Goal: Transaction & Acquisition: Book appointment/travel/reservation

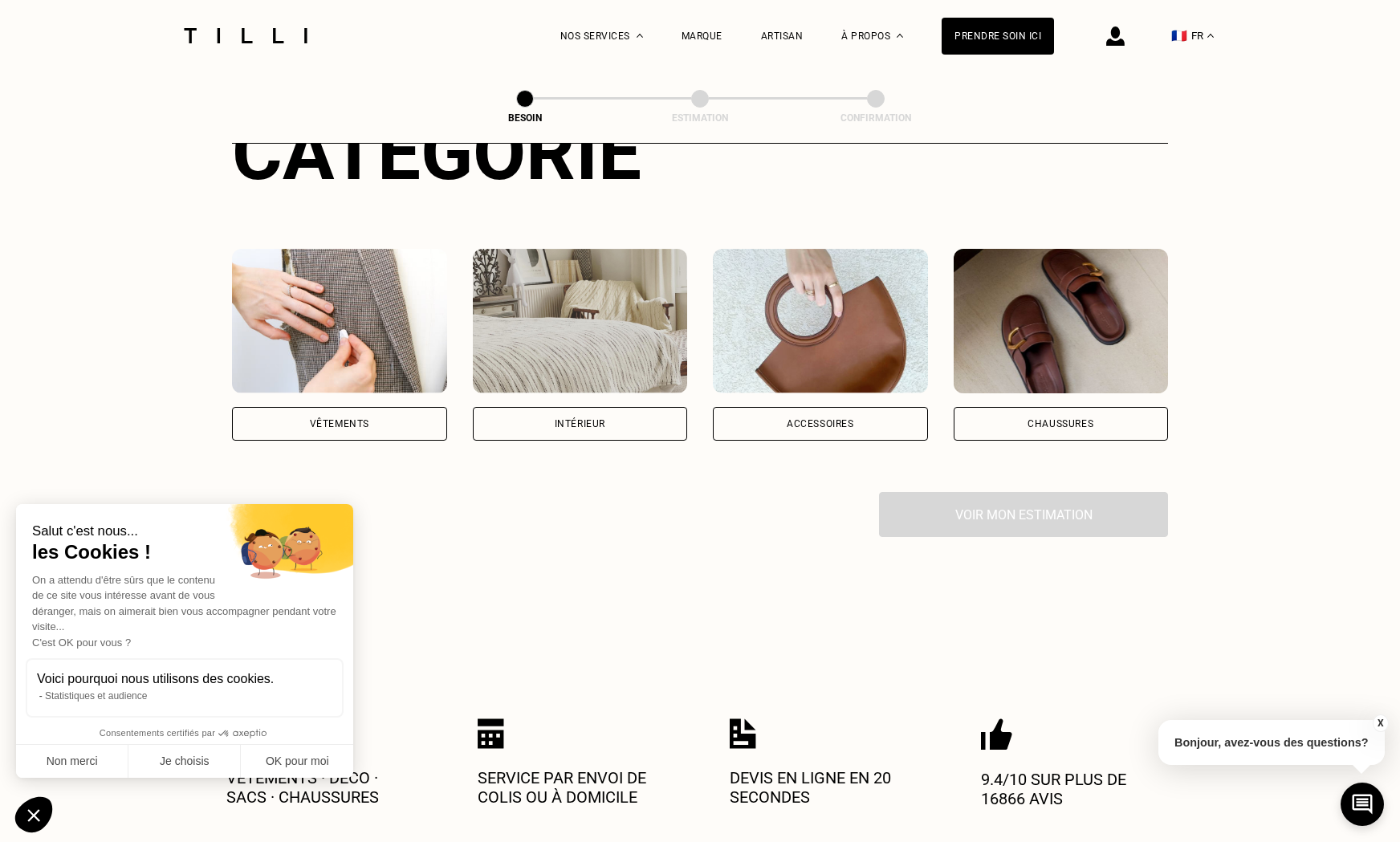
scroll to position [304, 0]
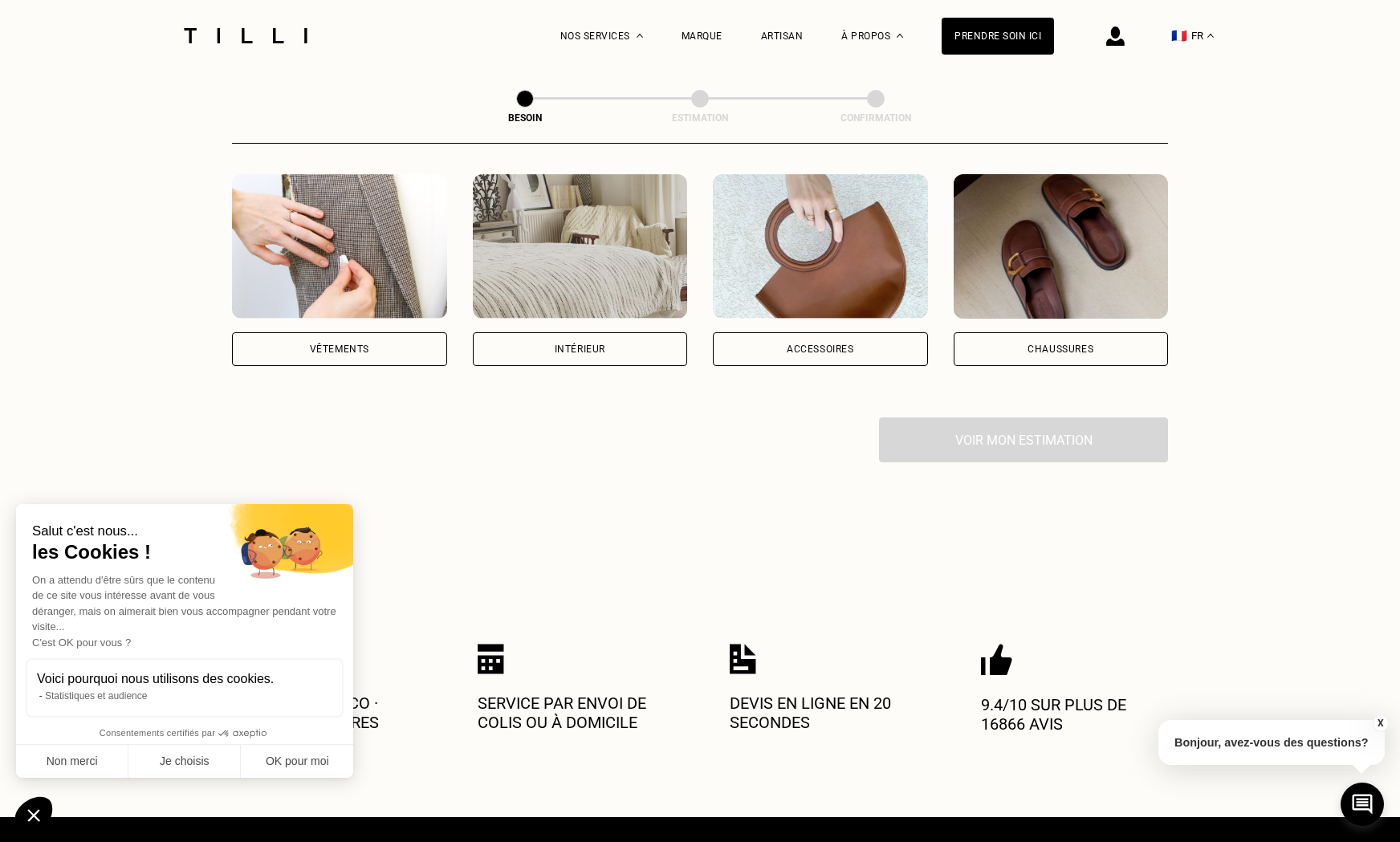
click at [852, 345] on div "Accessoires" at bounding box center [820, 349] width 68 height 10
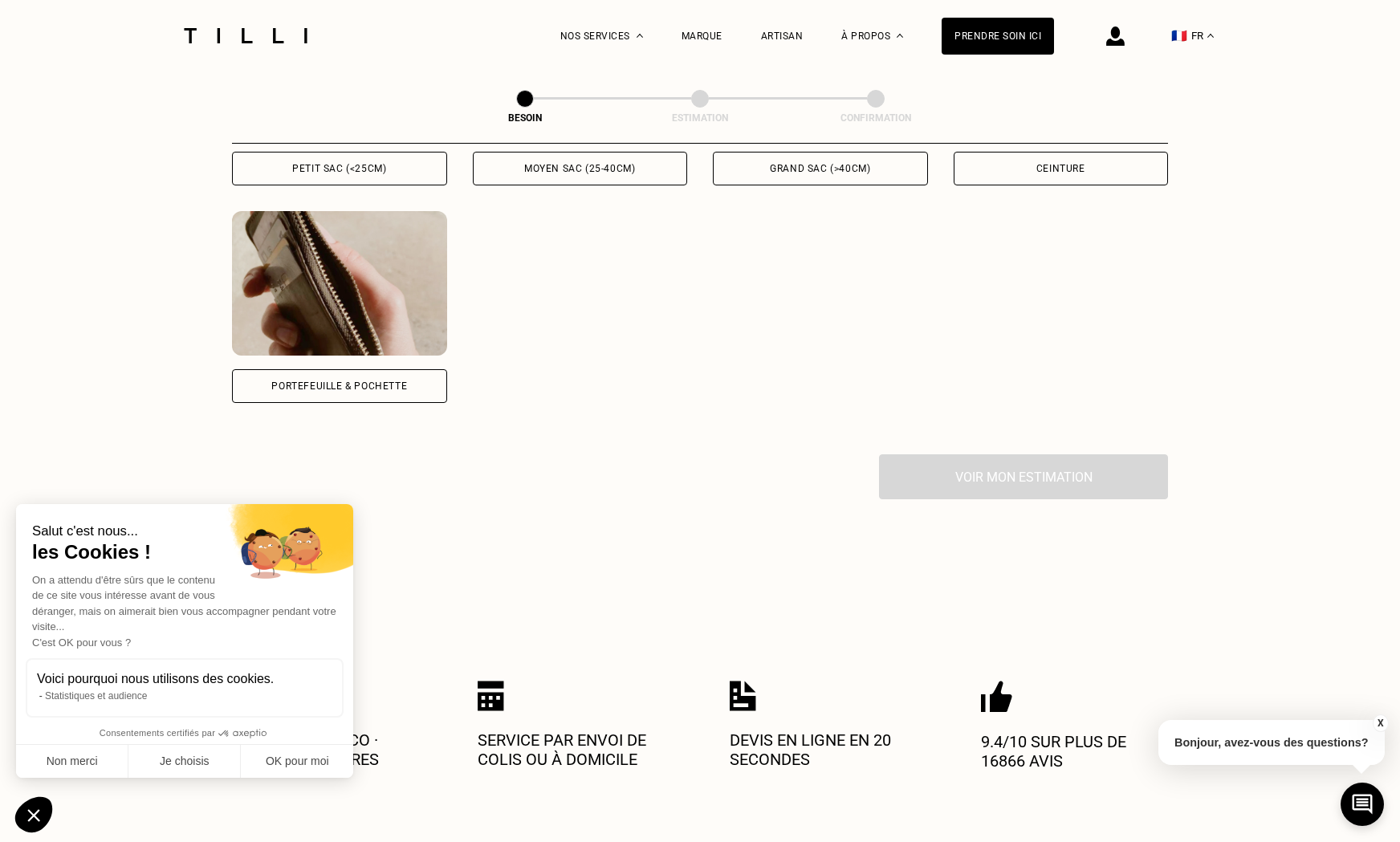
scroll to position [968, 0]
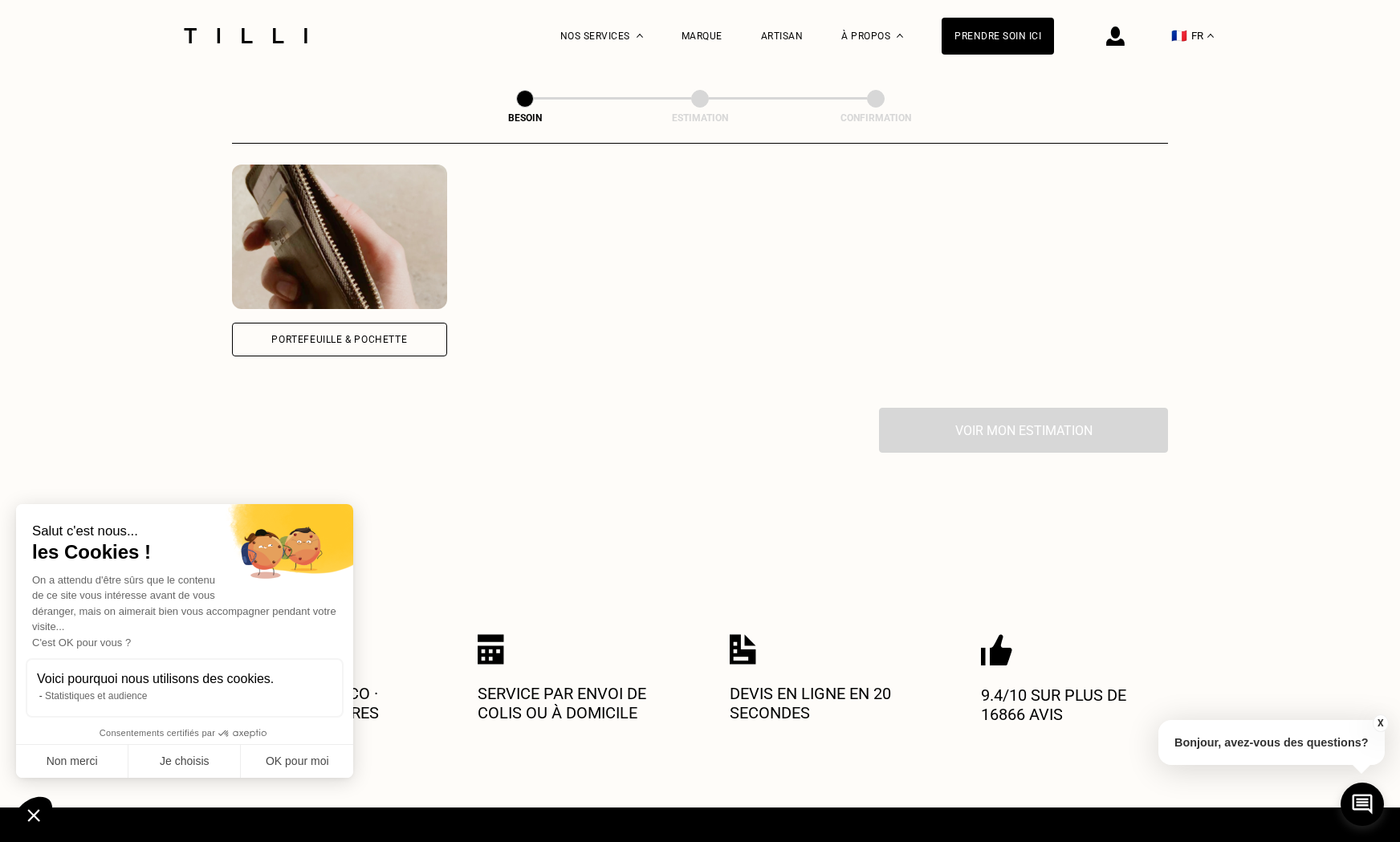
click at [337, 323] on div "Portefeuille & Pochette" at bounding box center [339, 340] width 215 height 34
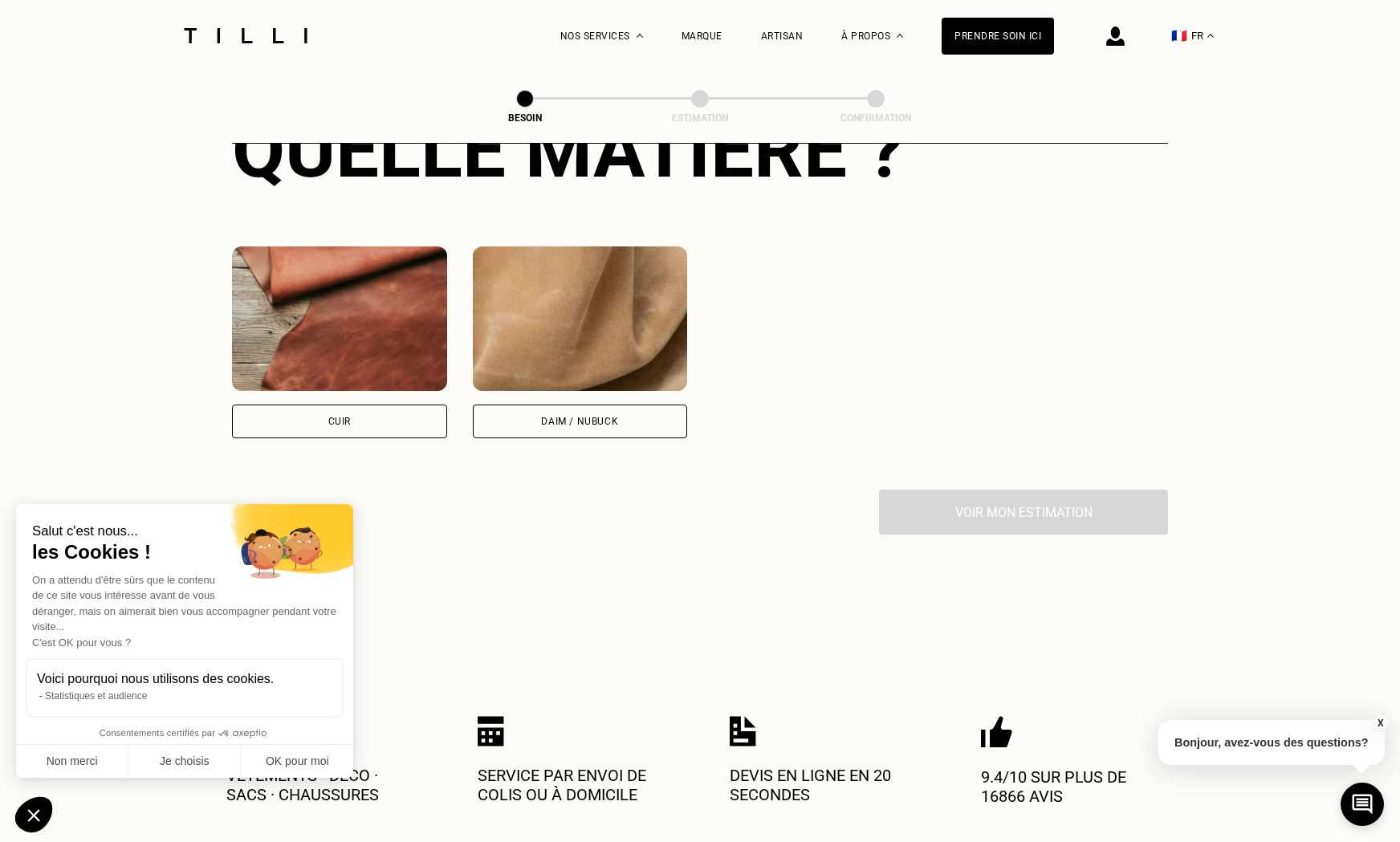
scroll to position [1320, 0]
click at [360, 406] on div "Cuir" at bounding box center [339, 423] width 215 height 34
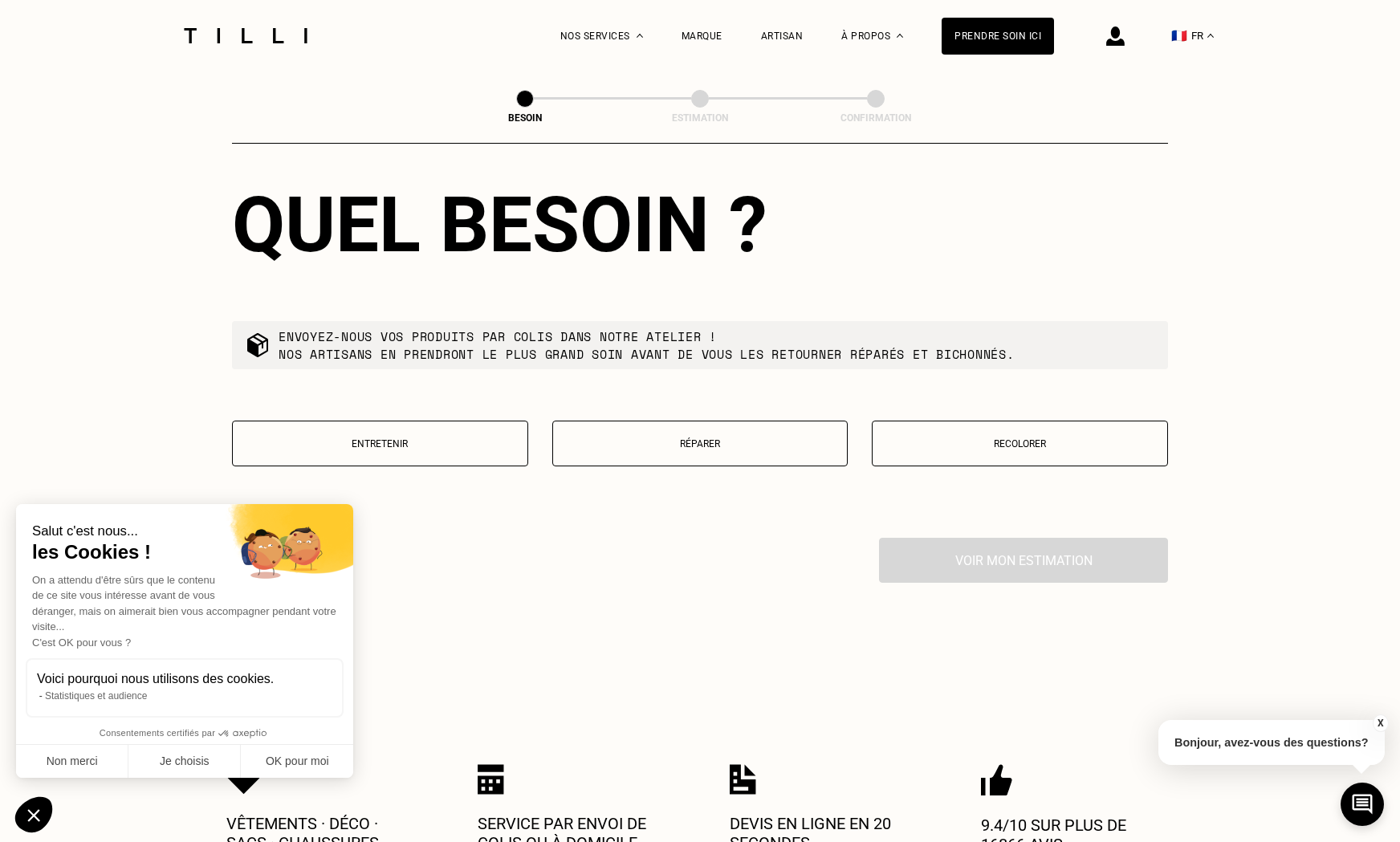
scroll to position [1683, 0]
drag, startPoint x: 279, startPoint y: 317, endPoint x: 608, endPoint y: 319, distance: 329.0
click at [608, 327] on p "Envoyez-nous vos produits par colis dans notre atelier ! Nos artisans en prendr…" at bounding box center [646, 345] width 736 height 35
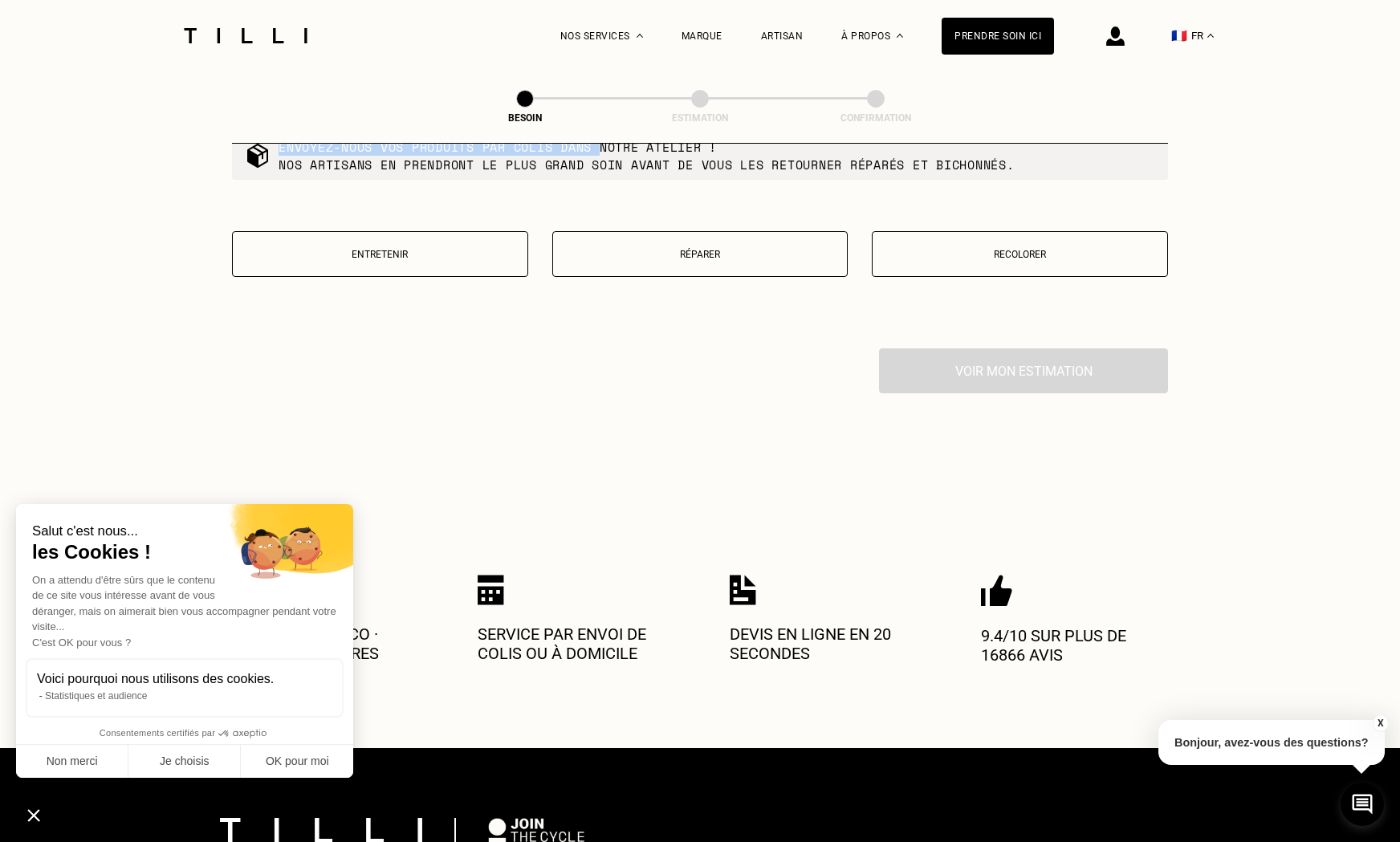
scroll to position [1872, 1]
click at [685, 246] on button "Réparer" at bounding box center [700, 254] width 296 height 46
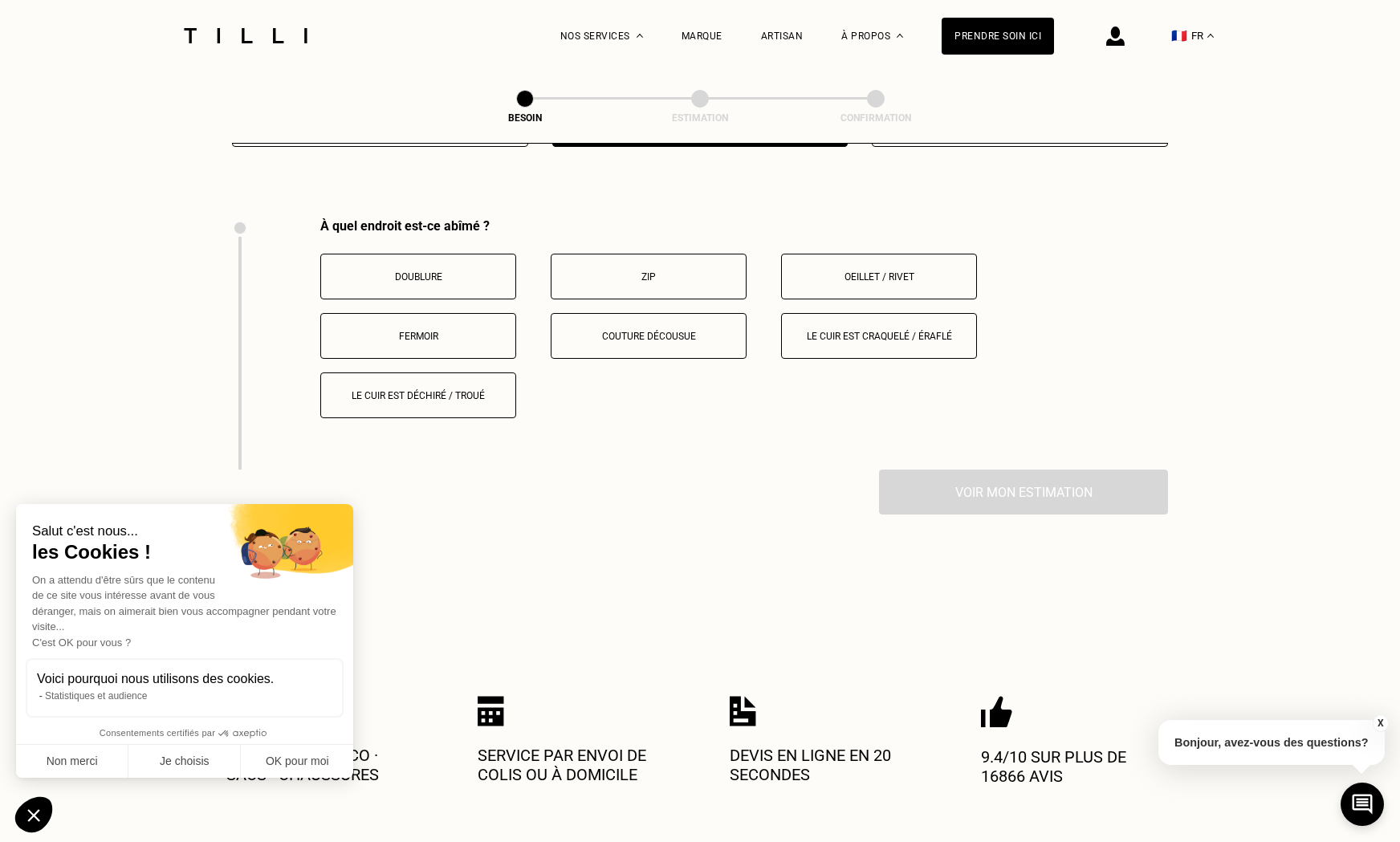
scroll to position [2000, 0]
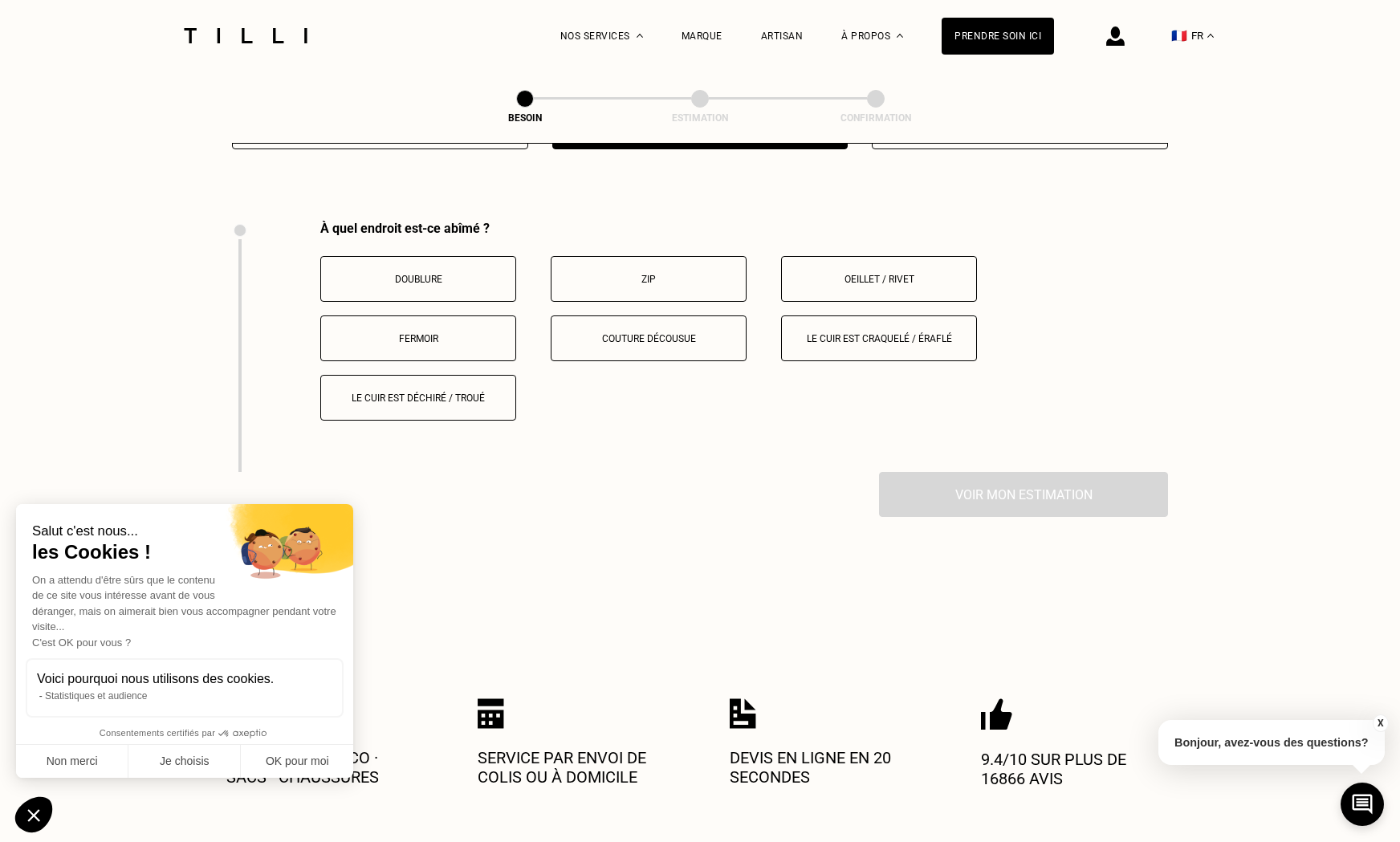
click at [423, 333] on p "Fermoir" at bounding box center [418, 339] width 178 height 11
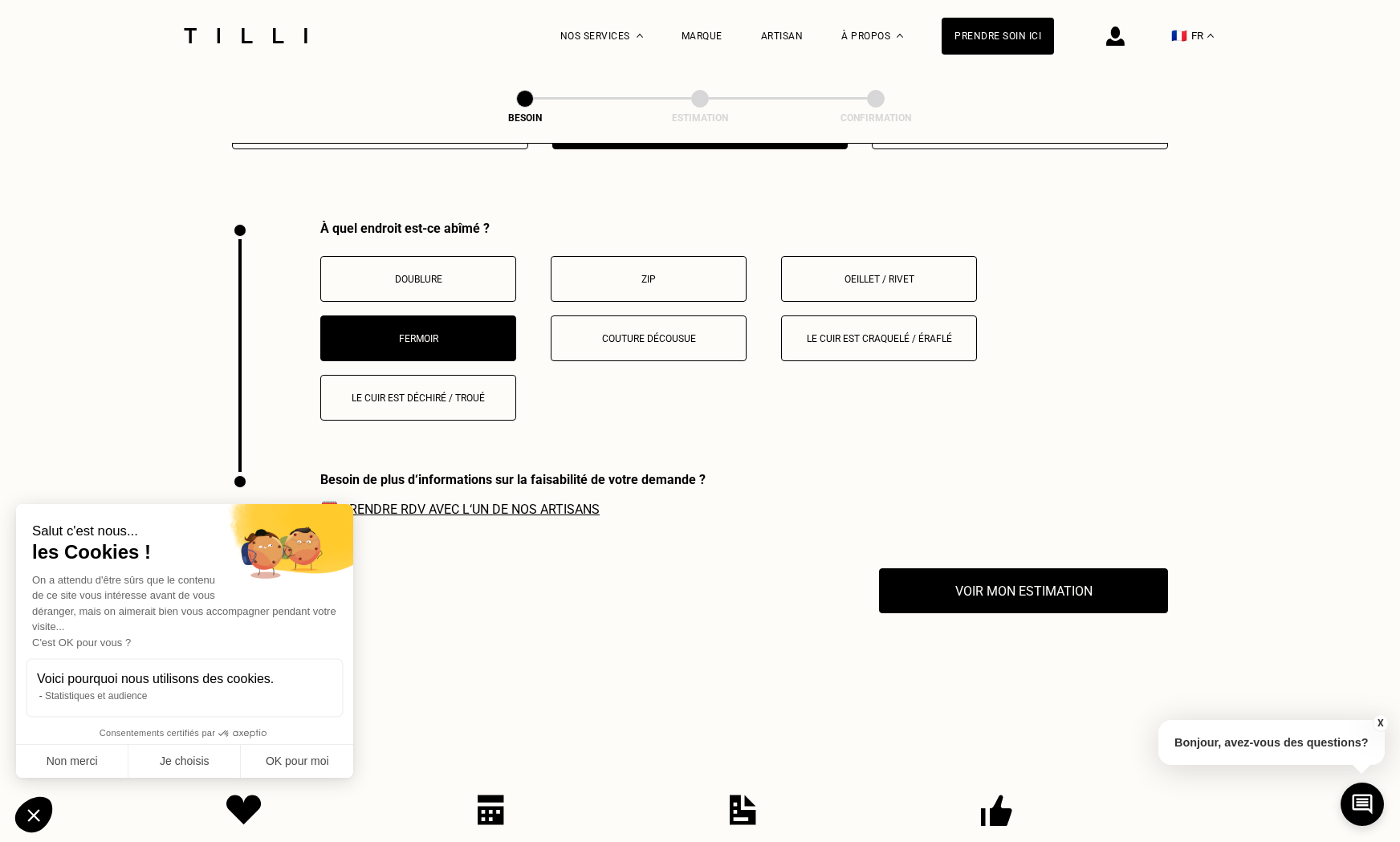
scroll to position [2272, 0]
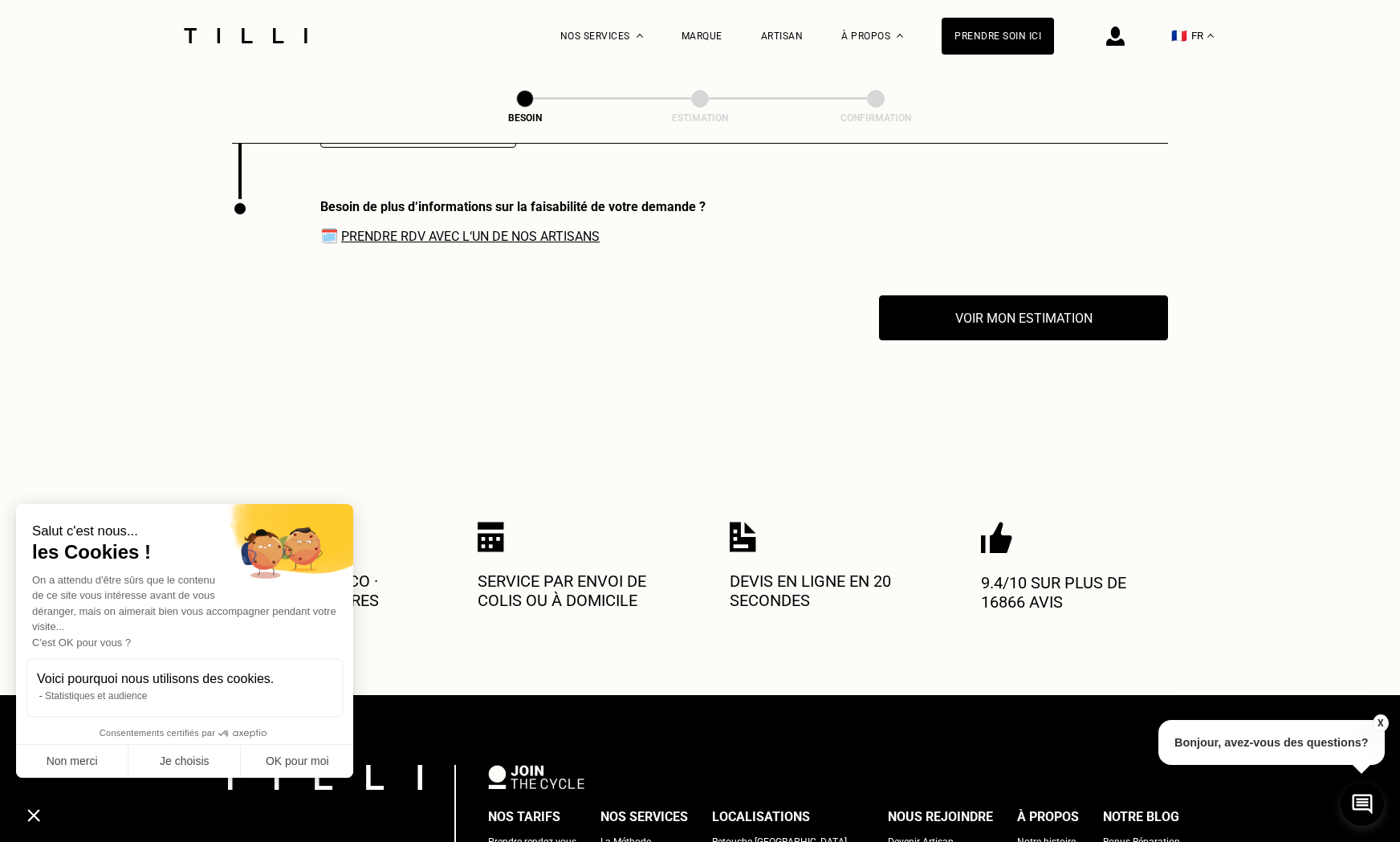
click at [397, 229] on link "Prendre RDV avec l‘un de nos artisans" at bounding box center [470, 236] width 258 height 15
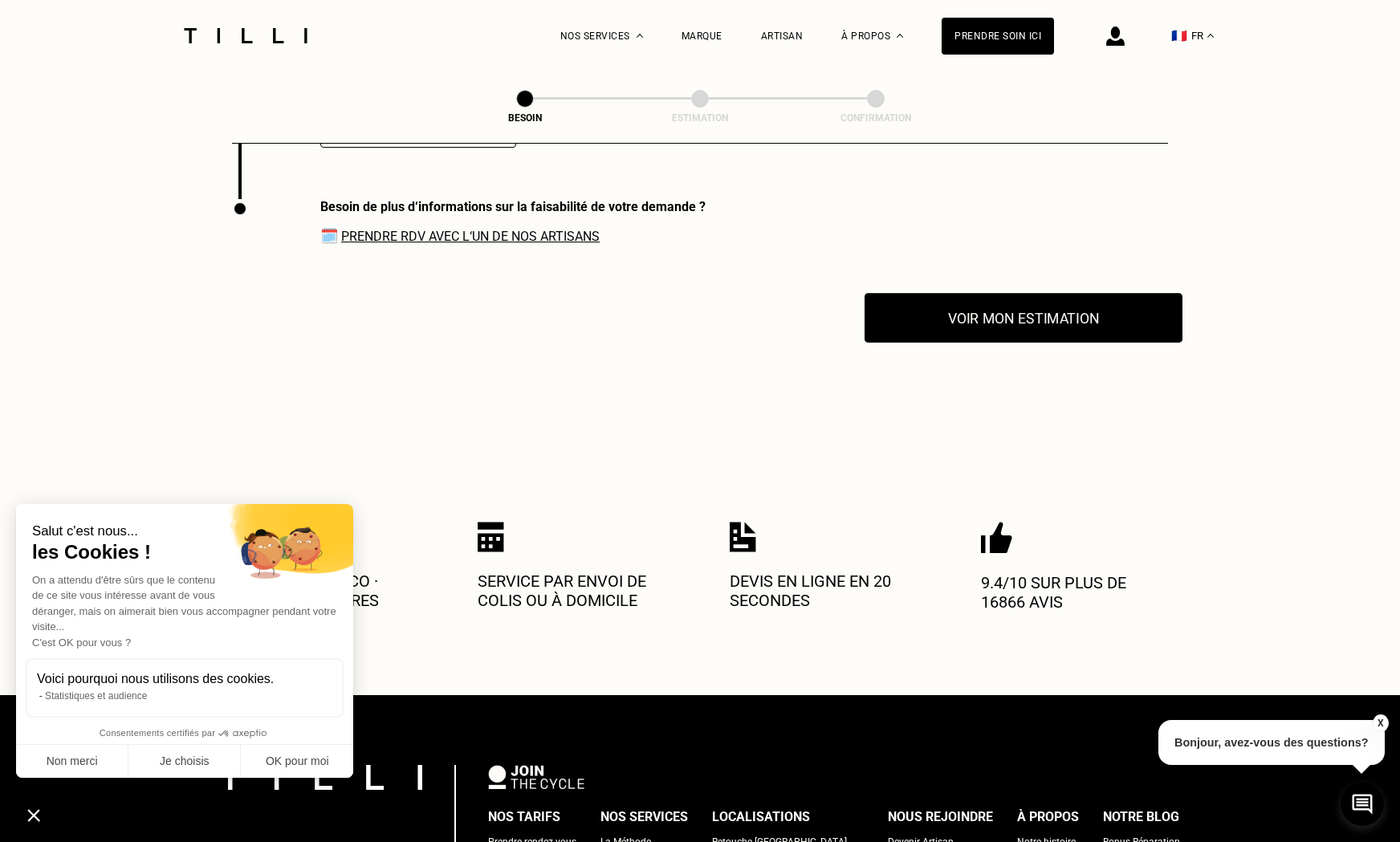
click at [1030, 309] on button "Voir mon estimation" at bounding box center [1023, 318] width 318 height 50
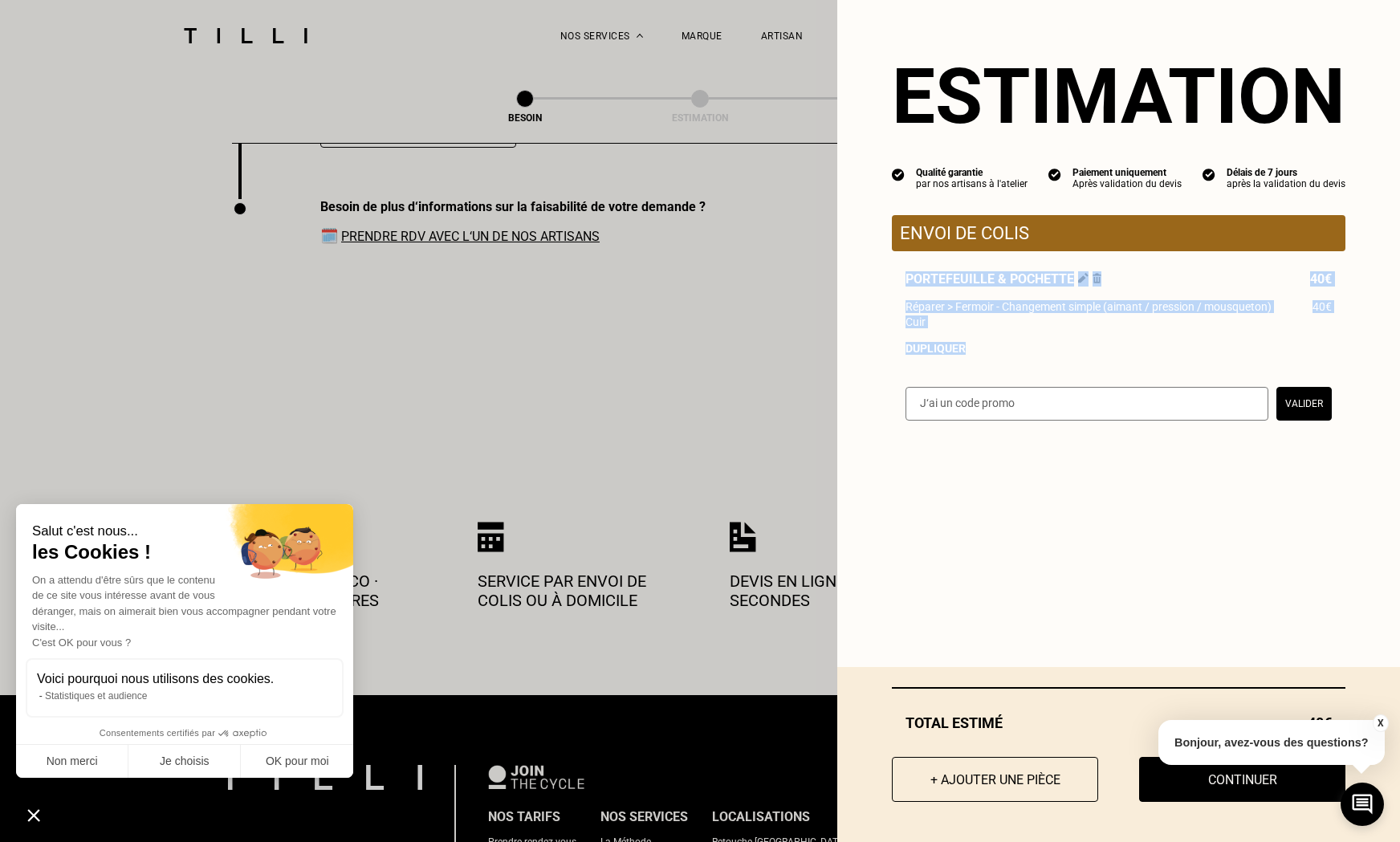
drag, startPoint x: 905, startPoint y: 275, endPoint x: 1008, endPoint y: 342, distance: 122.9
click at [1008, 342] on div "Portefeuille & Pochette 40€ Réparer > Fermoir - Changement simple (aimant / pre…" at bounding box center [1118, 313] width 453 height 84
click at [1008, 342] on div "Dupliquer" at bounding box center [1118, 349] width 426 height 13
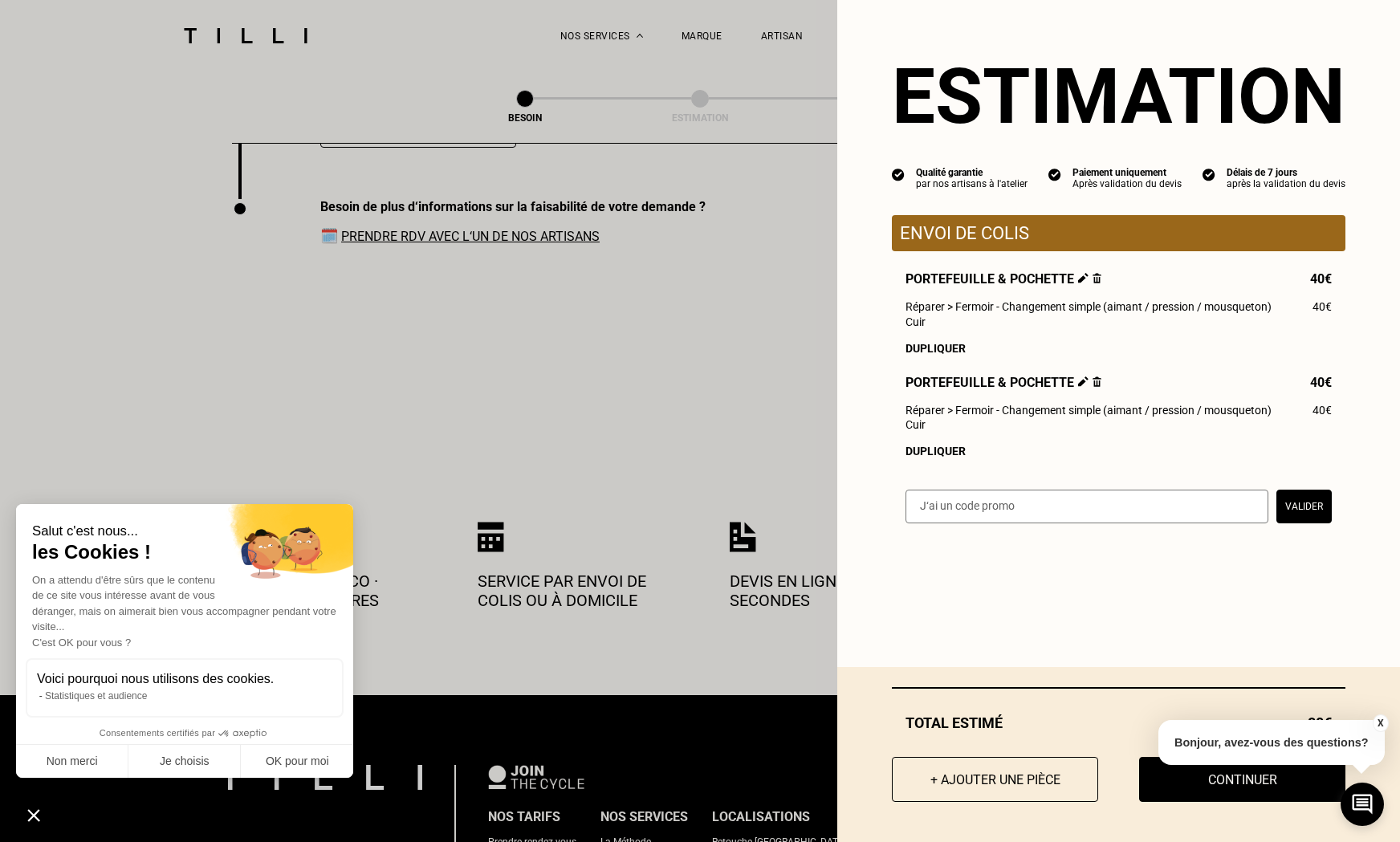
click at [1092, 381] on img at bounding box center [1096, 382] width 9 height 10
click at [1096, 378] on img at bounding box center [1096, 382] width 9 height 10
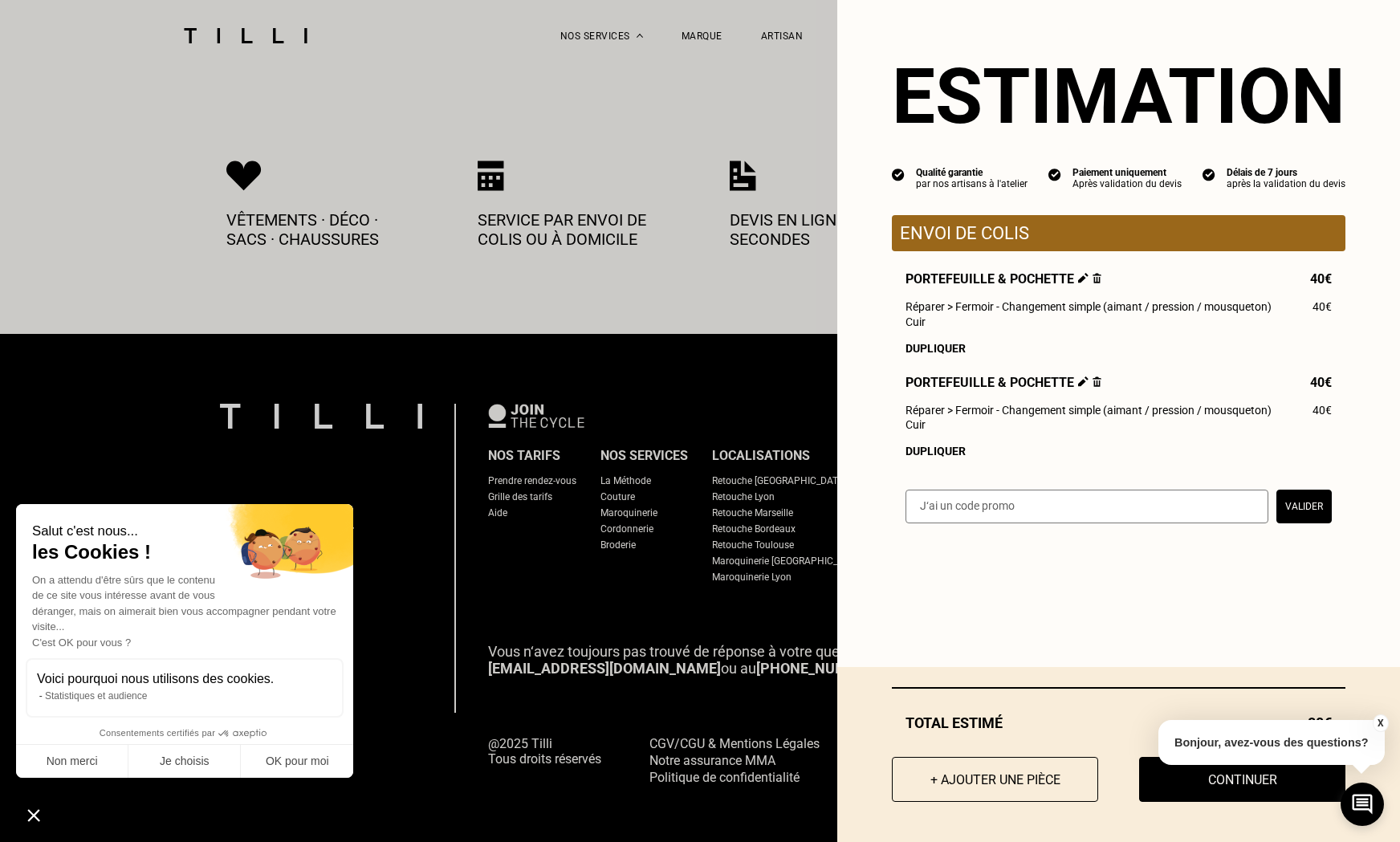
scroll to position [2633, 0]
click at [1383, 721] on button "X" at bounding box center [1380, 723] width 16 height 18
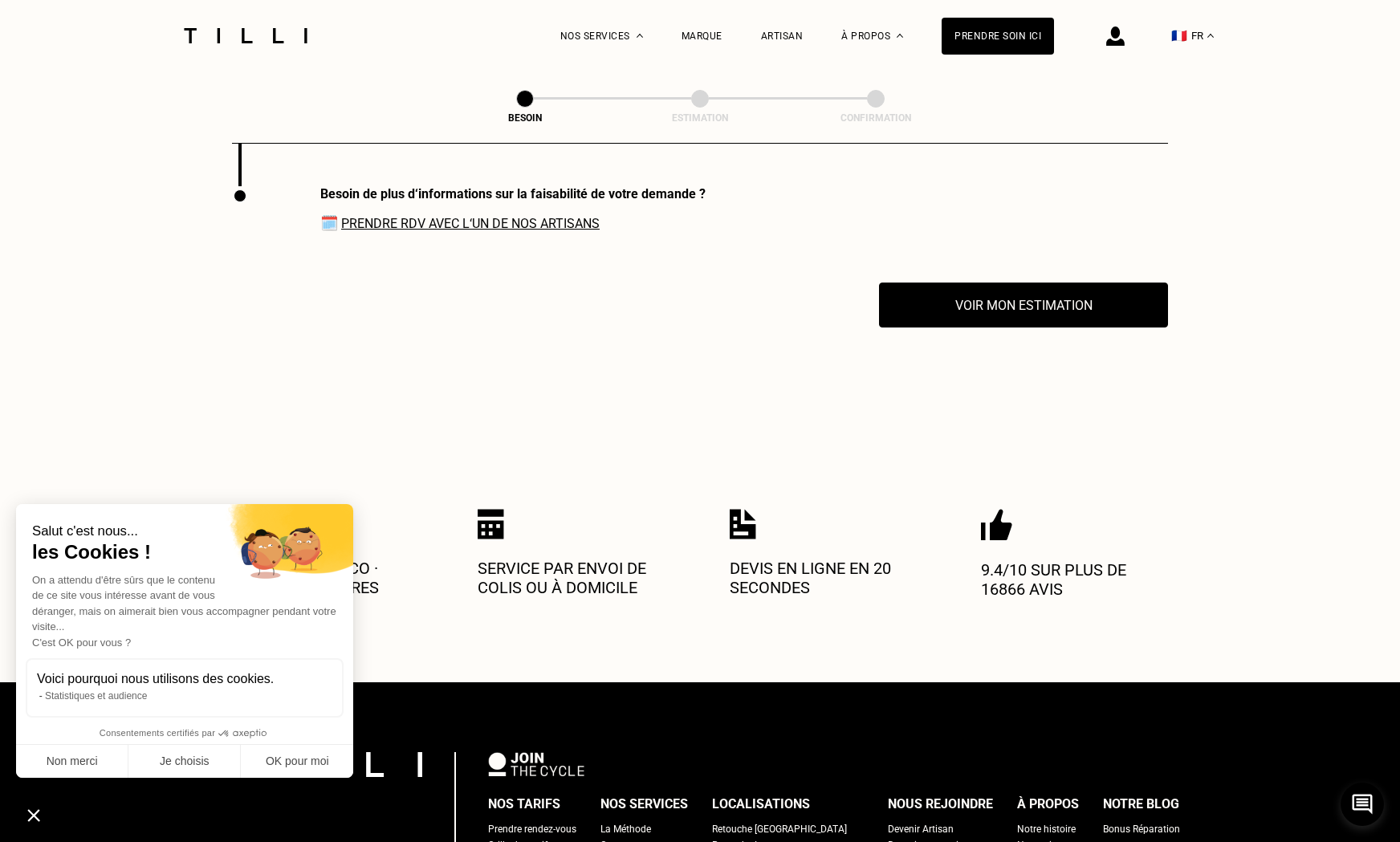
scroll to position [2137, 0]
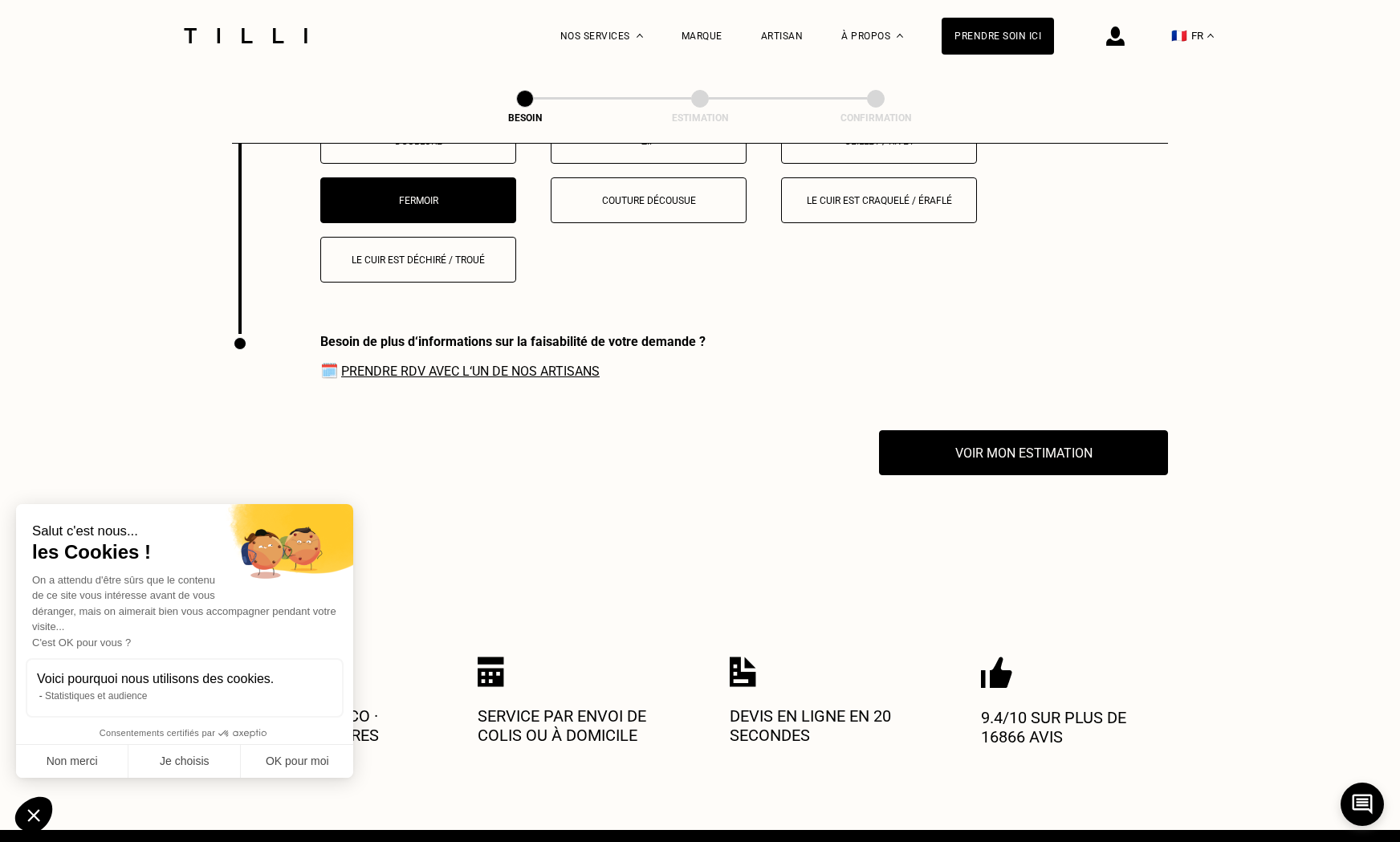
click at [468, 364] on link "Prendre RDV avec l‘un de nos artisans" at bounding box center [470, 371] width 258 height 15
drag, startPoint x: 323, startPoint y: 319, endPoint x: 620, endPoint y: 324, distance: 297.0
click at [620, 334] on div "Besoin de plus d‘informations sur la faisabilité de votre demande ?" at bounding box center [513, 341] width 386 height 15
drag, startPoint x: 620, startPoint y: 324, endPoint x: 559, endPoint y: 351, distance: 66.7
click at [564, 350] on div "Besoin de plus d‘informations sur la faisabilité de votre demande ? 🗓️ Prendre …" at bounding box center [513, 357] width 386 height 45
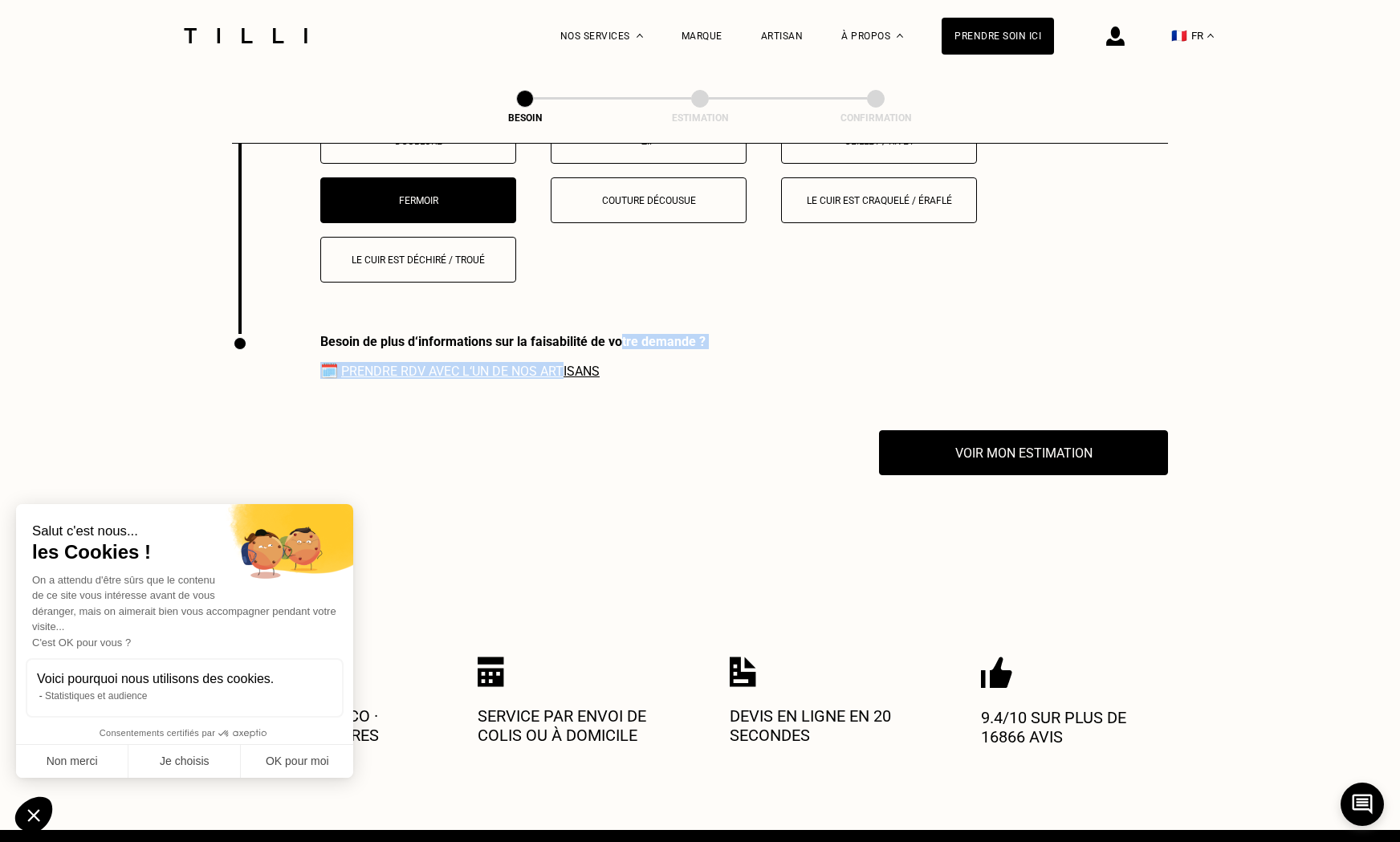
click at [559, 364] on link "Prendre RDV avec l‘un de nos artisans" at bounding box center [470, 371] width 258 height 15
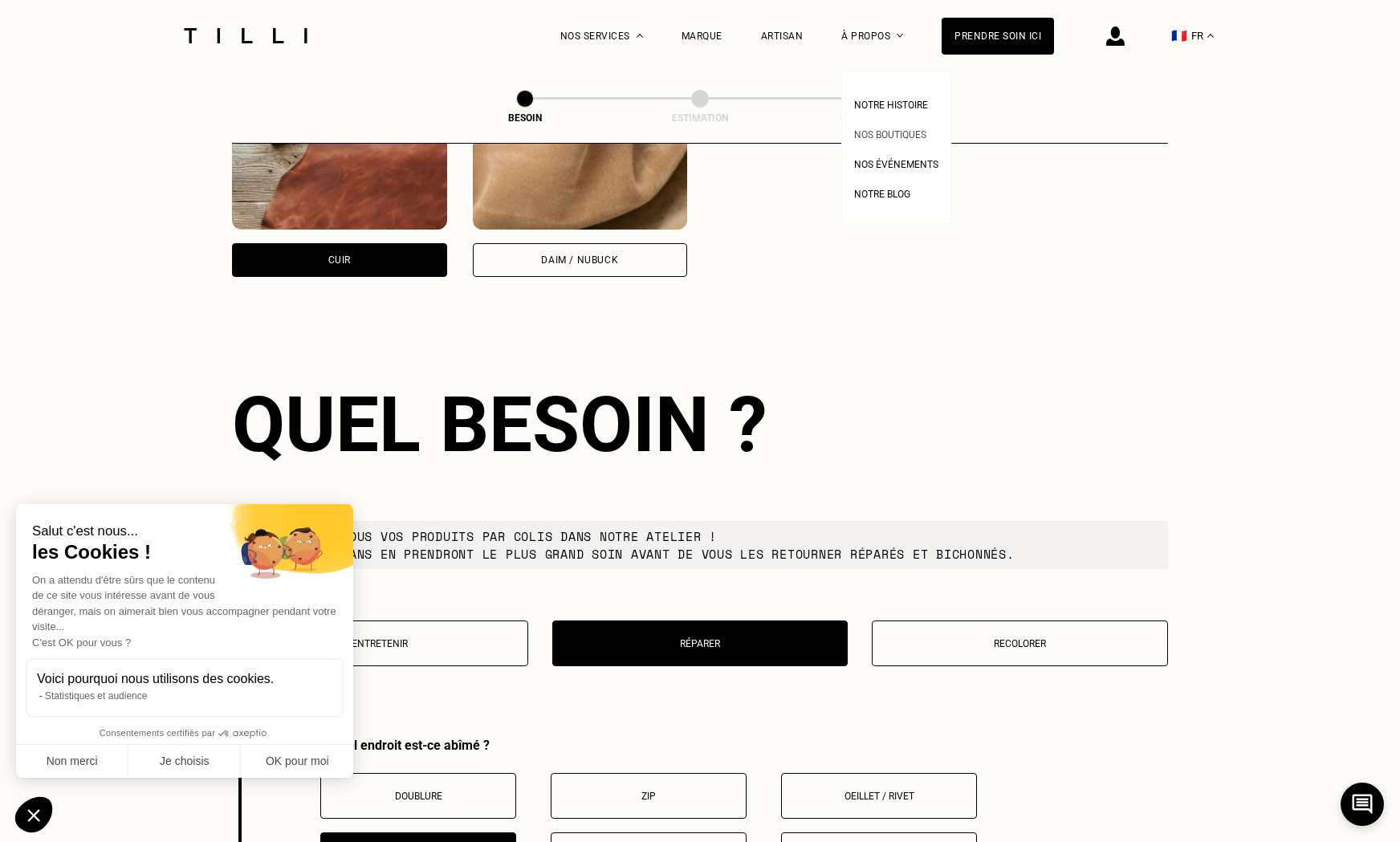
scroll to position [1486, 0]
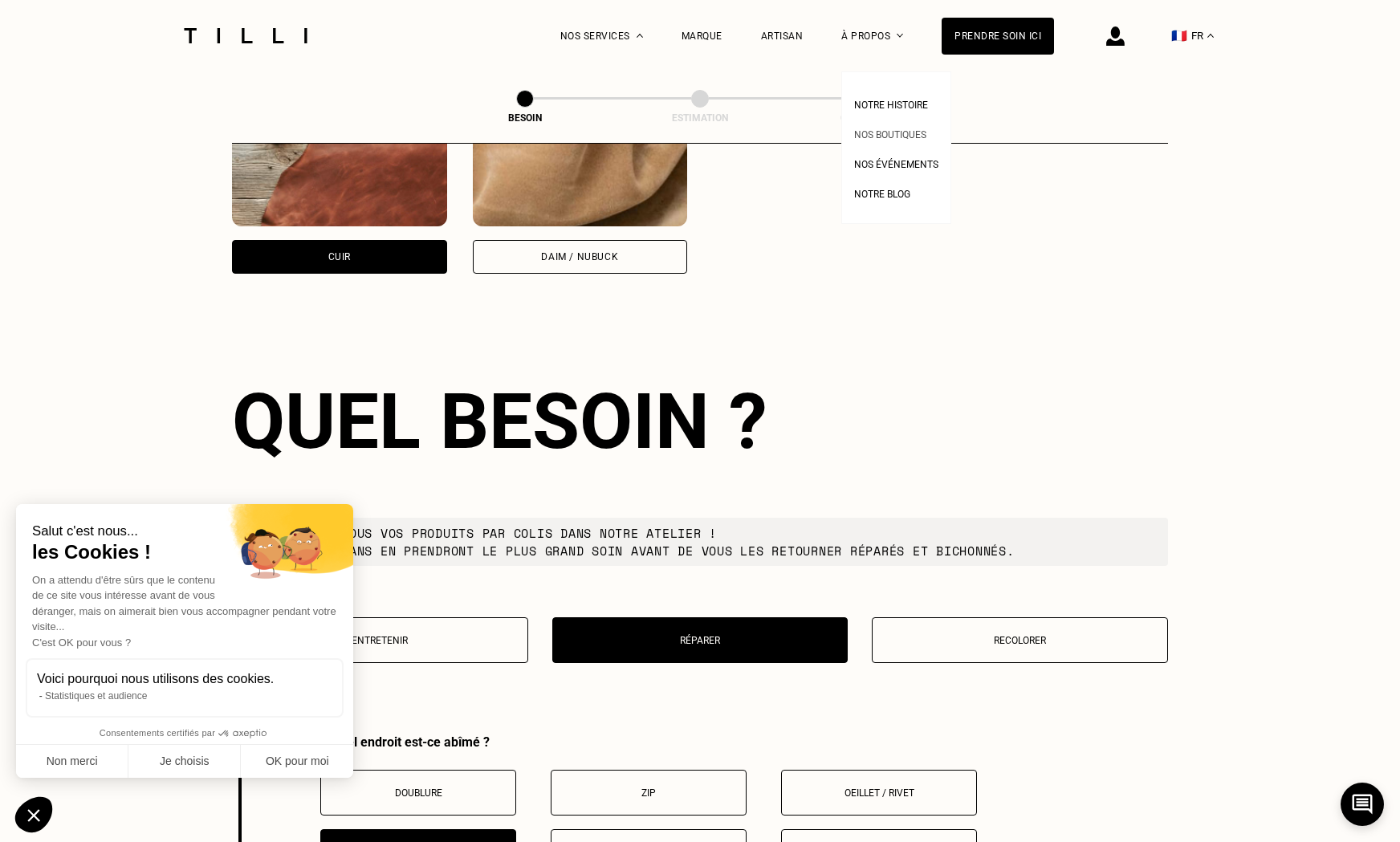
click at [885, 135] on span "Nos boutiques" at bounding box center [890, 135] width 72 height 11
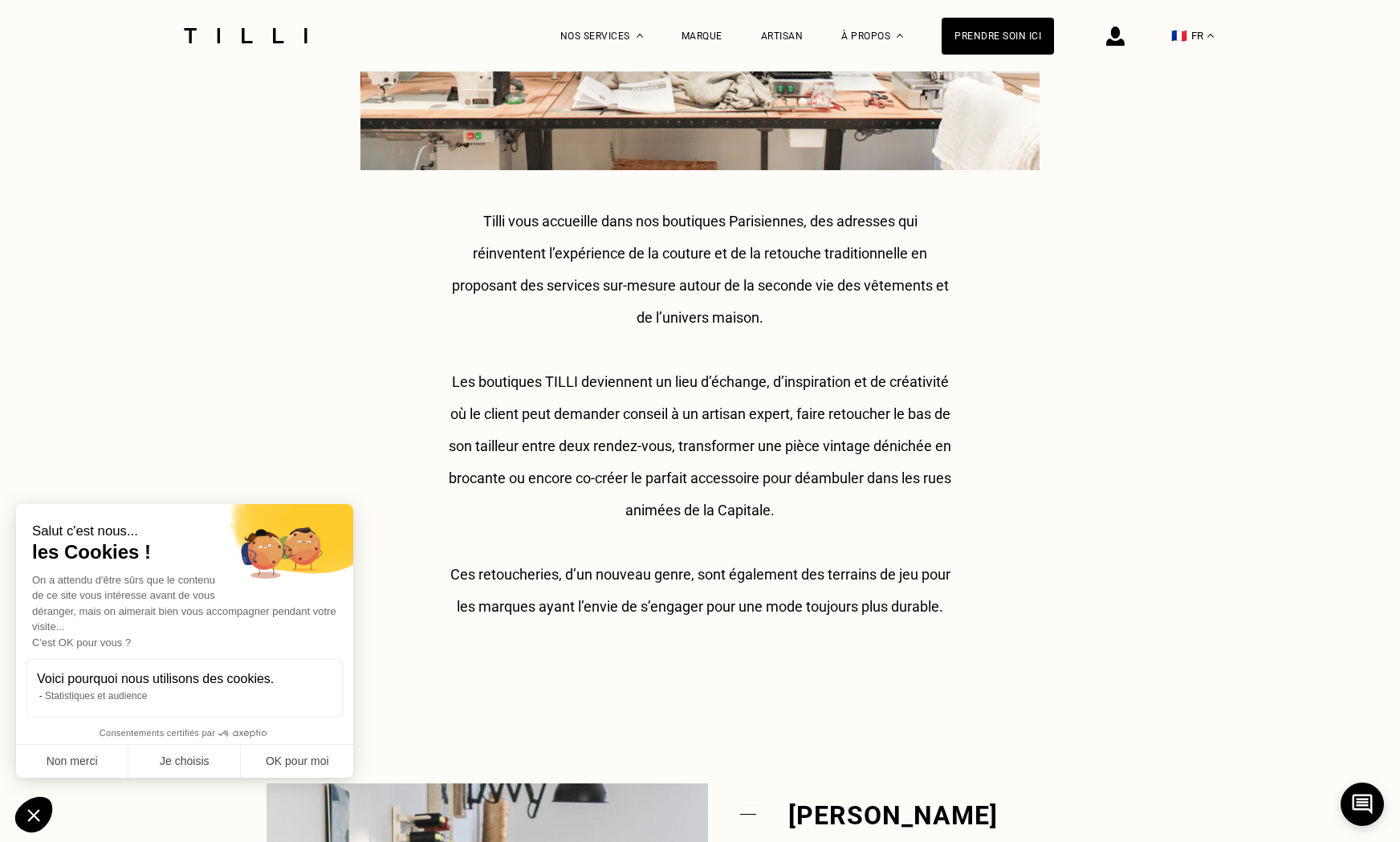
scroll to position [572, 0]
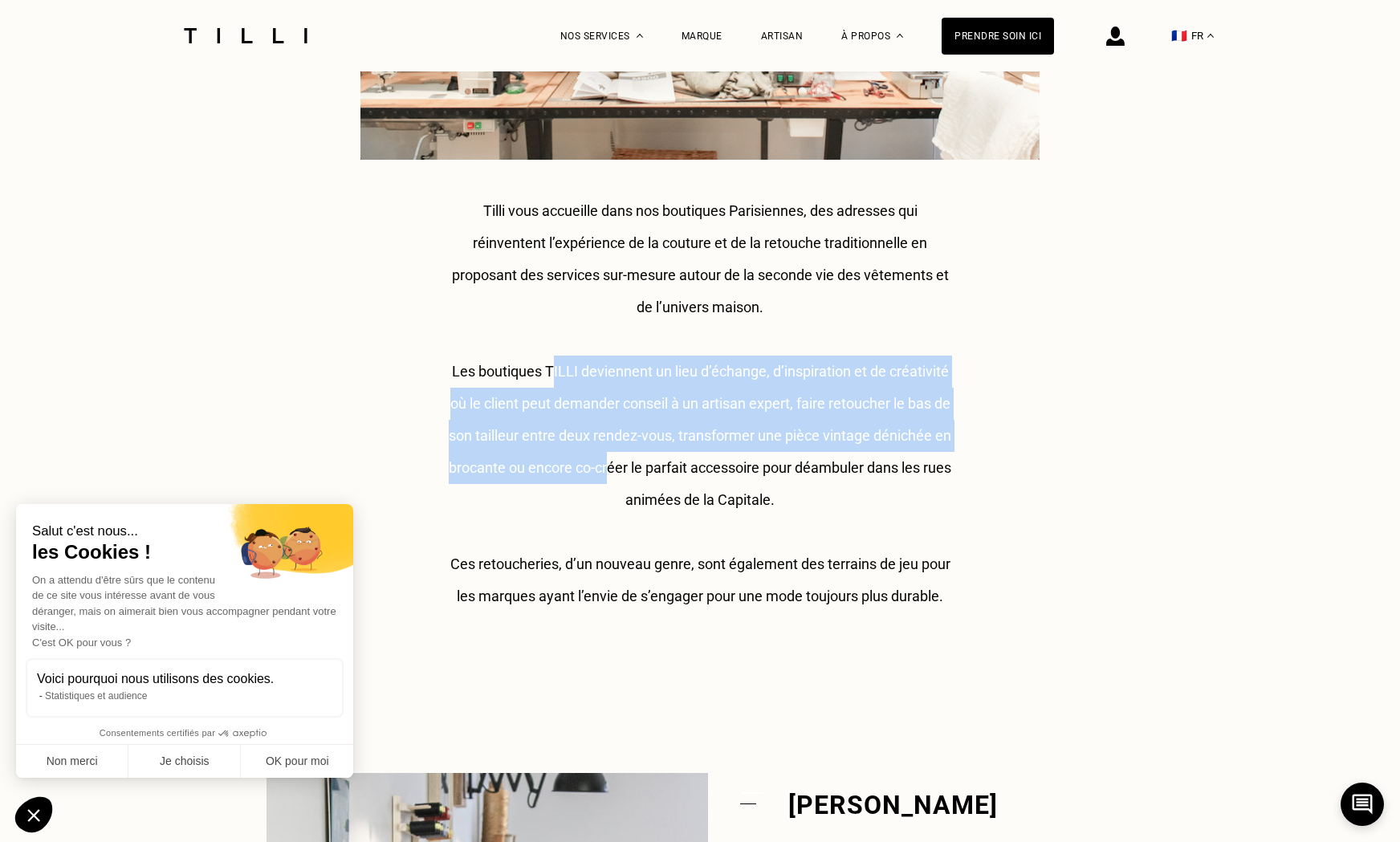
drag, startPoint x: 551, startPoint y: 373, endPoint x: 632, endPoint y: 463, distance: 121.1
click at [629, 463] on div "Tilli vous accueille dans nos boutiques Parisiennes, des adresses qui réinvente…" at bounding box center [700, 403] width 506 height 418
click at [632, 463] on div "Tilli vous accueille dans nos boutiques Parisiennes, des adresses qui réinvente…" at bounding box center [700, 403] width 506 height 418
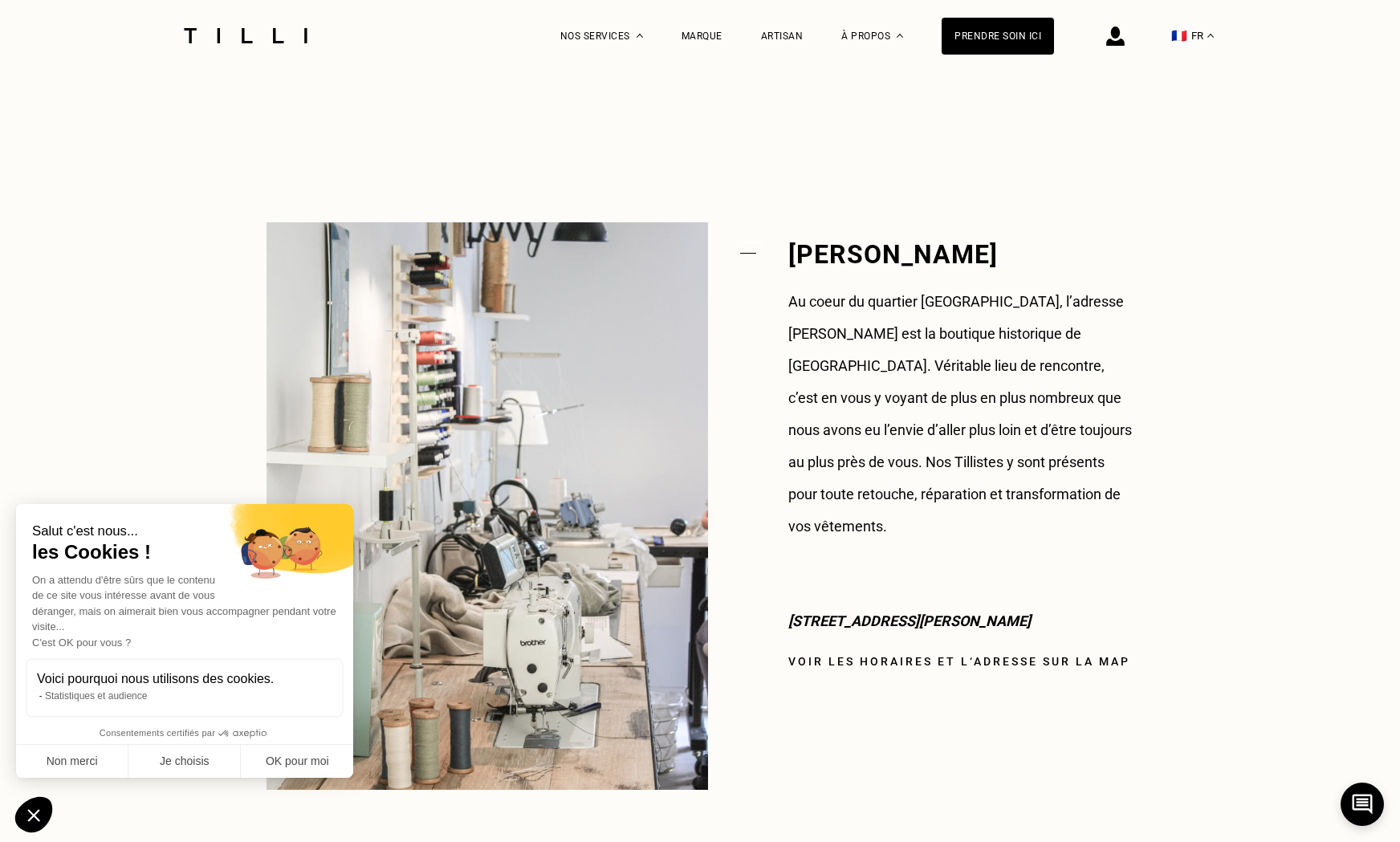
scroll to position [1125, 1]
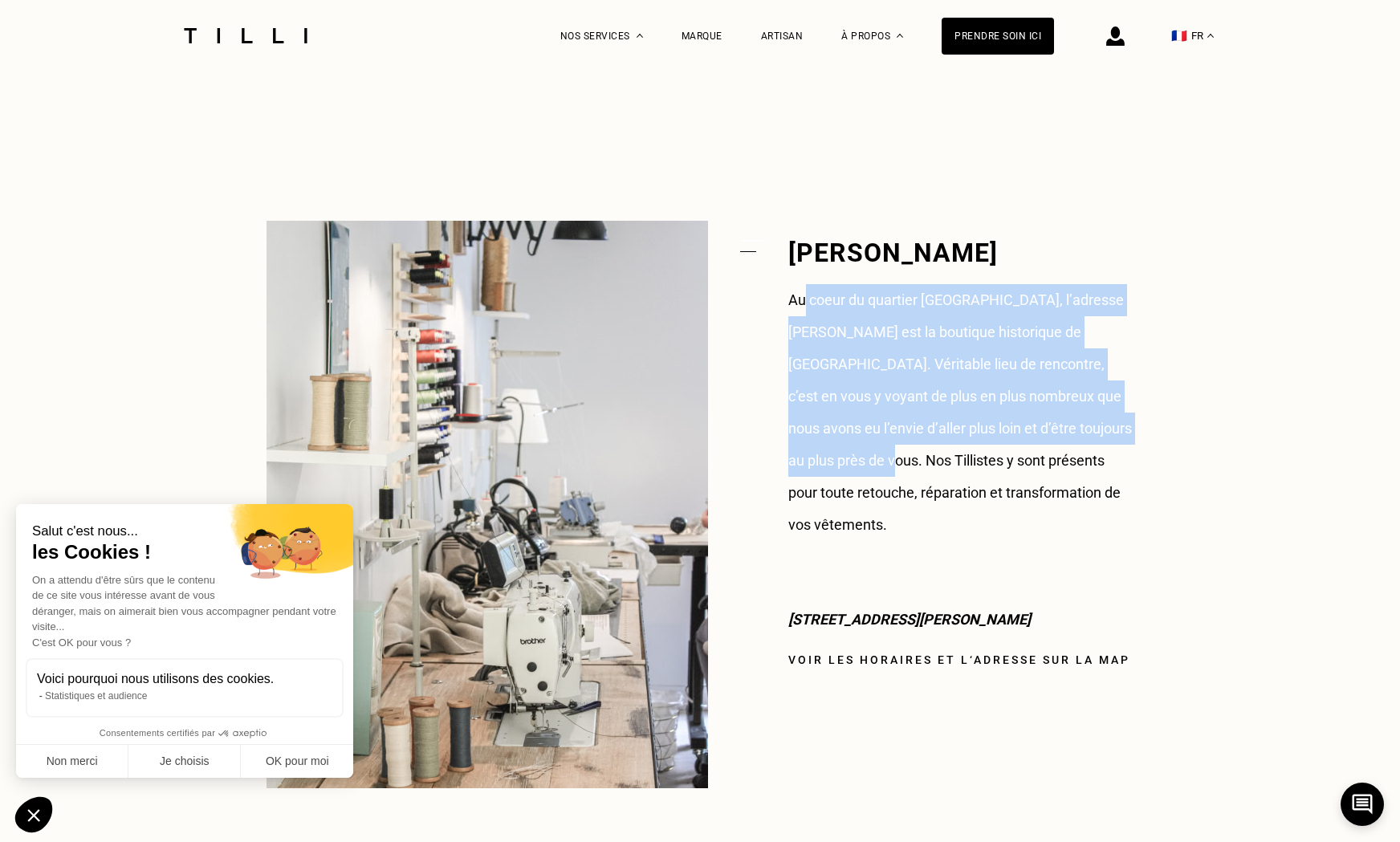
drag, startPoint x: 803, startPoint y: 299, endPoint x: 825, endPoint y: 444, distance: 146.7
click at [825, 444] on p "Au coeur du quartier [GEOGRAPHIC_DATA], l’adresse [PERSON_NAME] est la boutique…" at bounding box center [960, 412] width 345 height 257
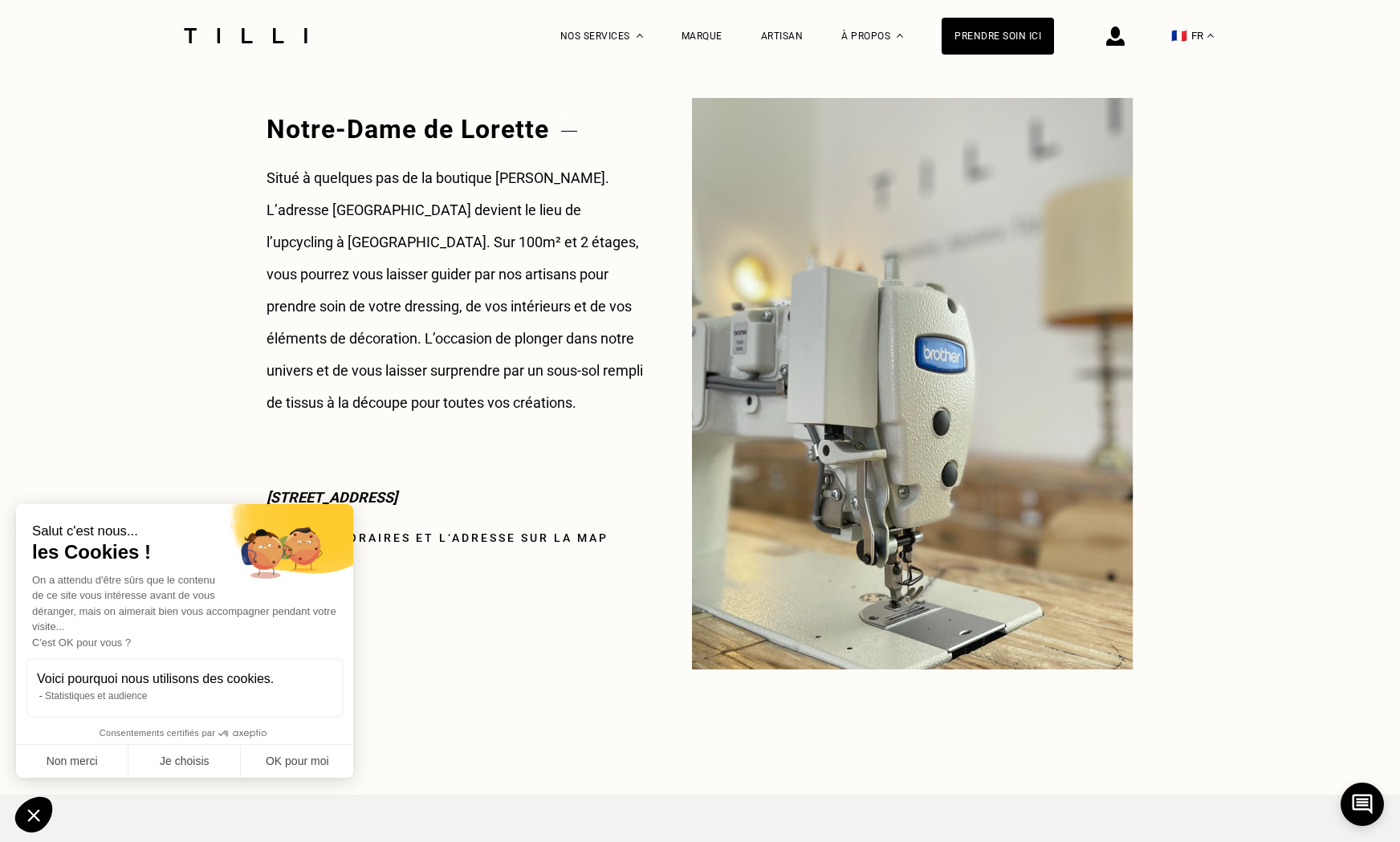
scroll to position [1976, 0]
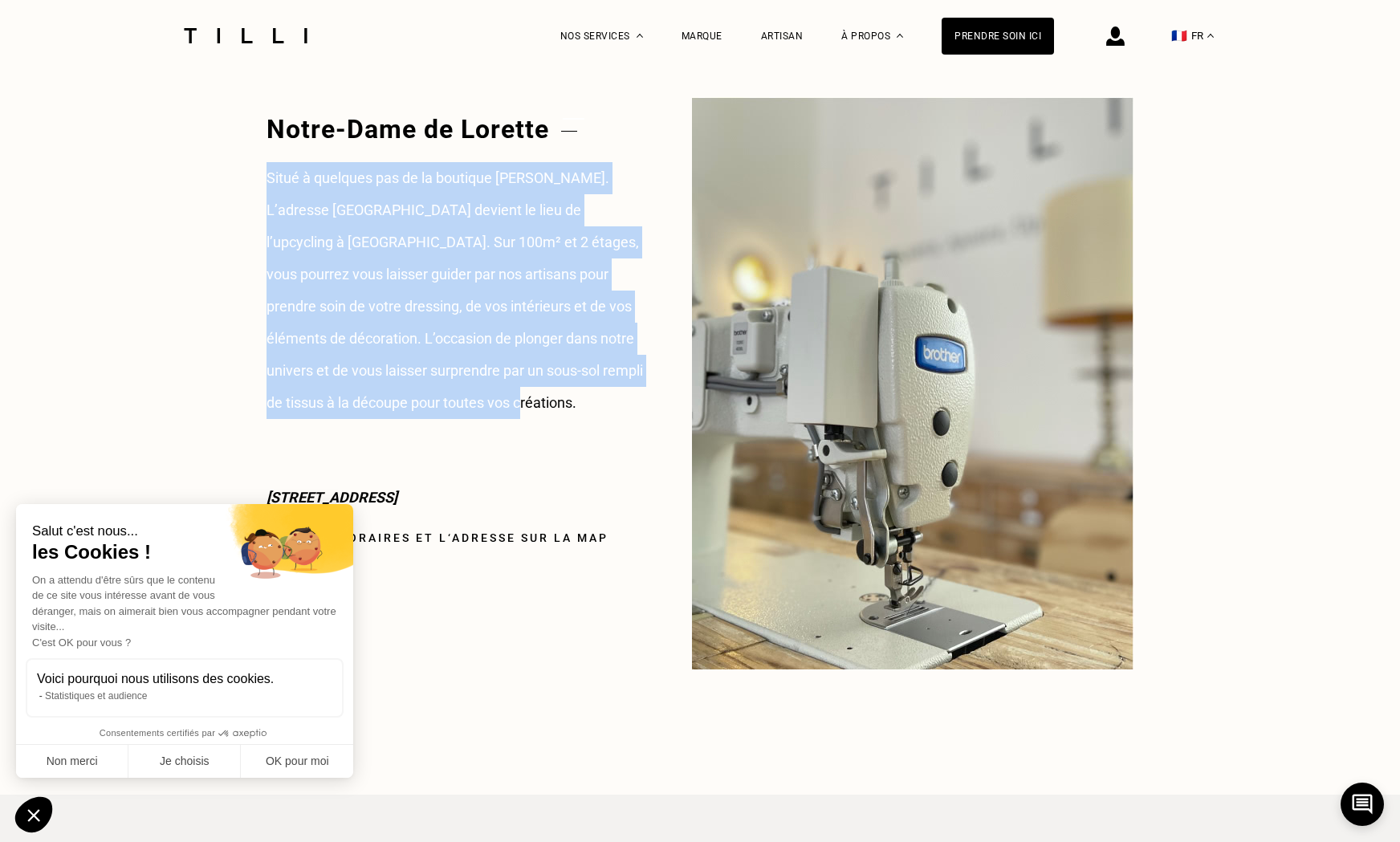
drag, startPoint x: 258, startPoint y: 177, endPoint x: 501, endPoint y: 390, distance: 323.1
click at [501, 390] on p "Situé à quelques pas de la boutique [PERSON_NAME]. L’adresse [GEOGRAPHIC_DATA] …" at bounding box center [455, 290] width 378 height 257
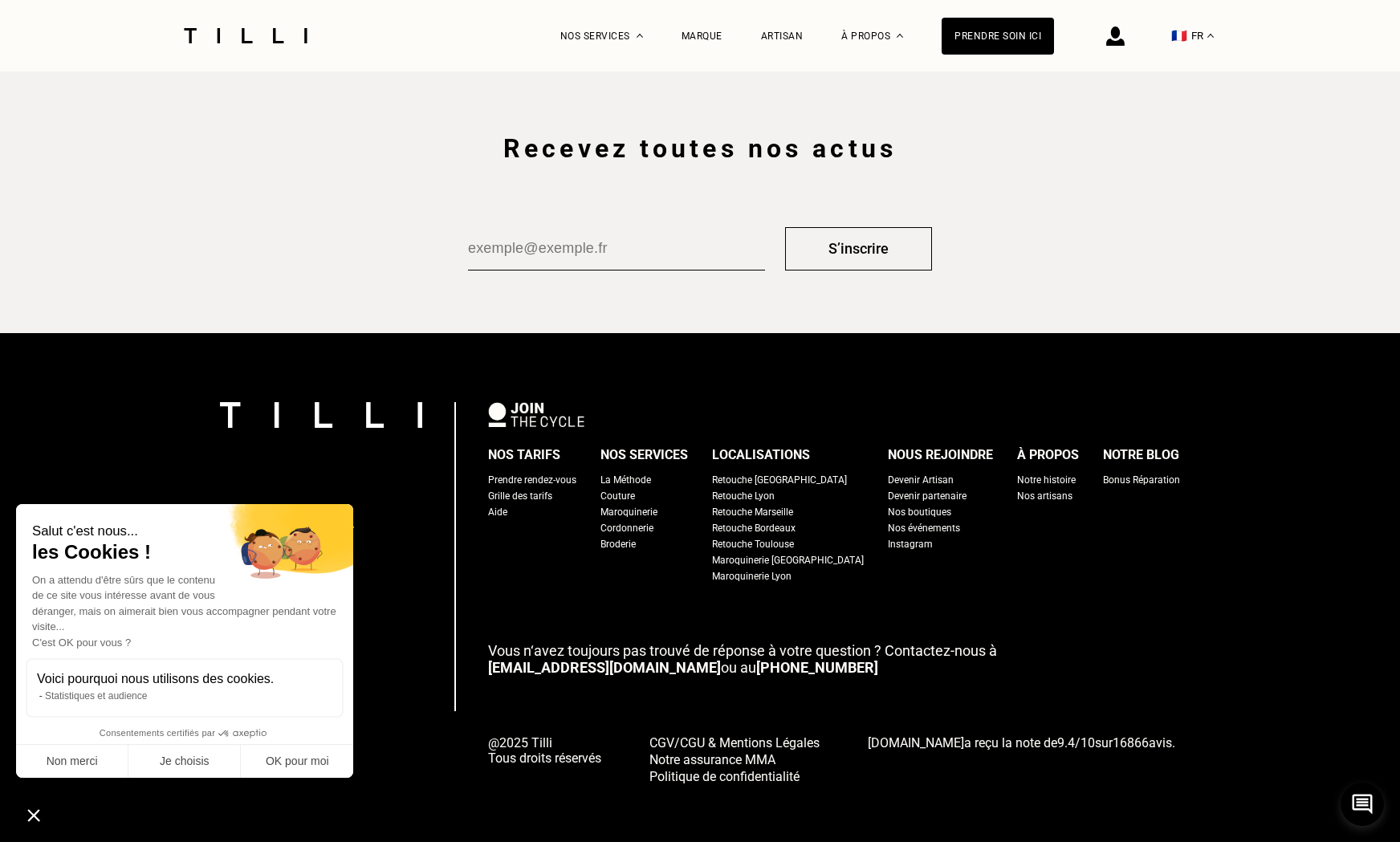
scroll to position [2715, 0]
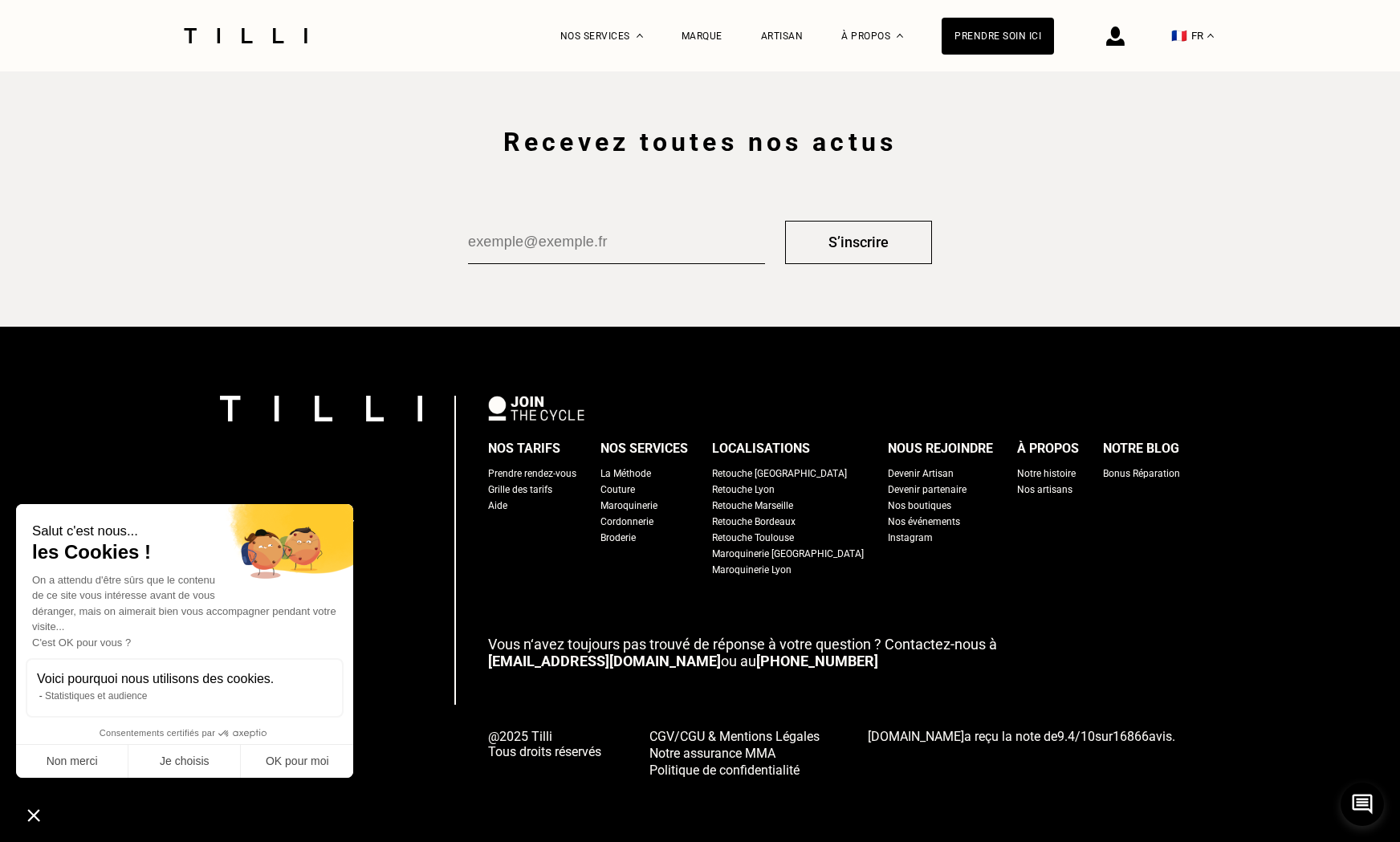
click at [888, 535] on div "Instagram" at bounding box center [911, 538] width 45 height 16
